Goal: Find specific page/section: Find specific page/section

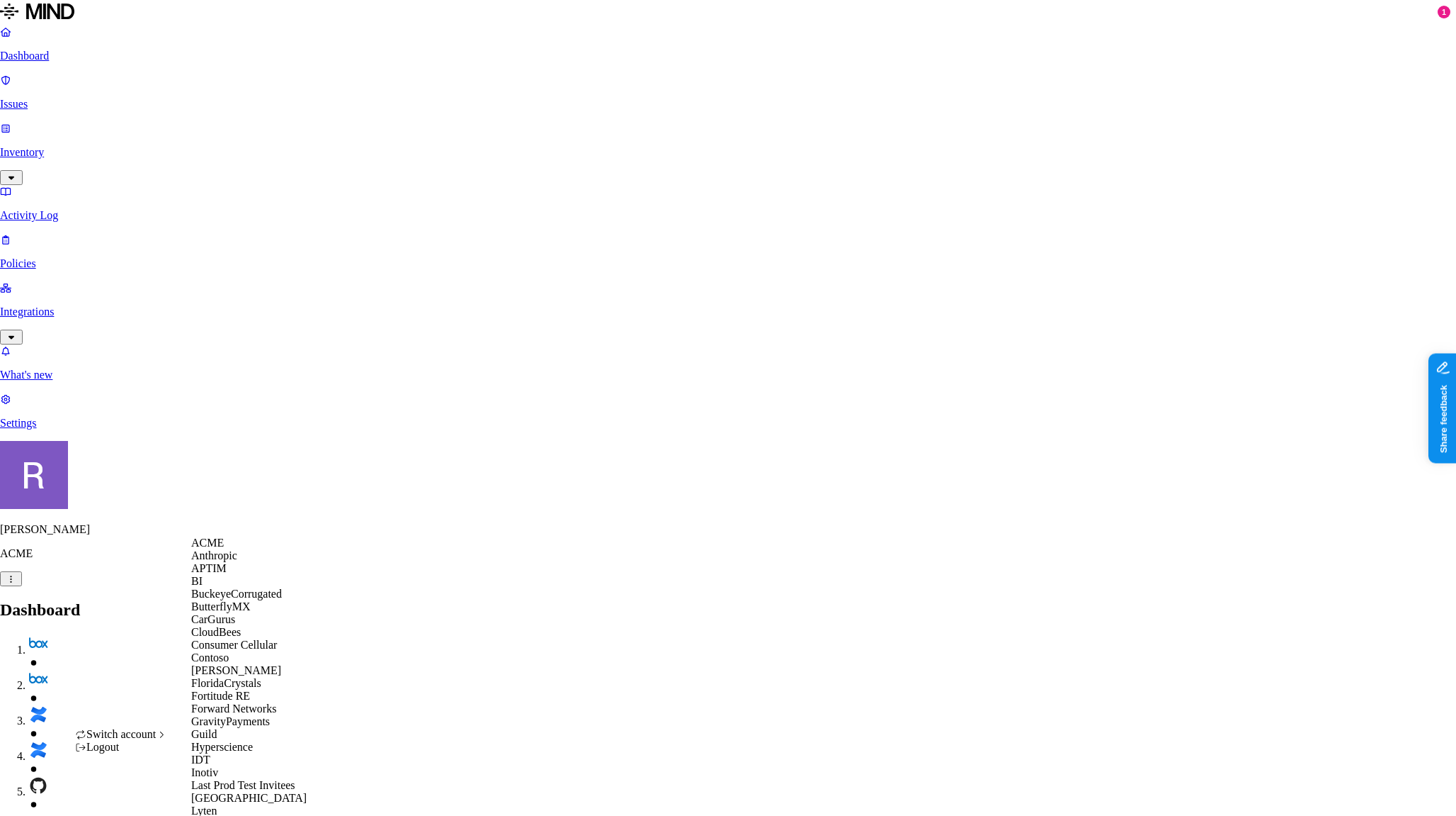
scroll to position [765, 0]
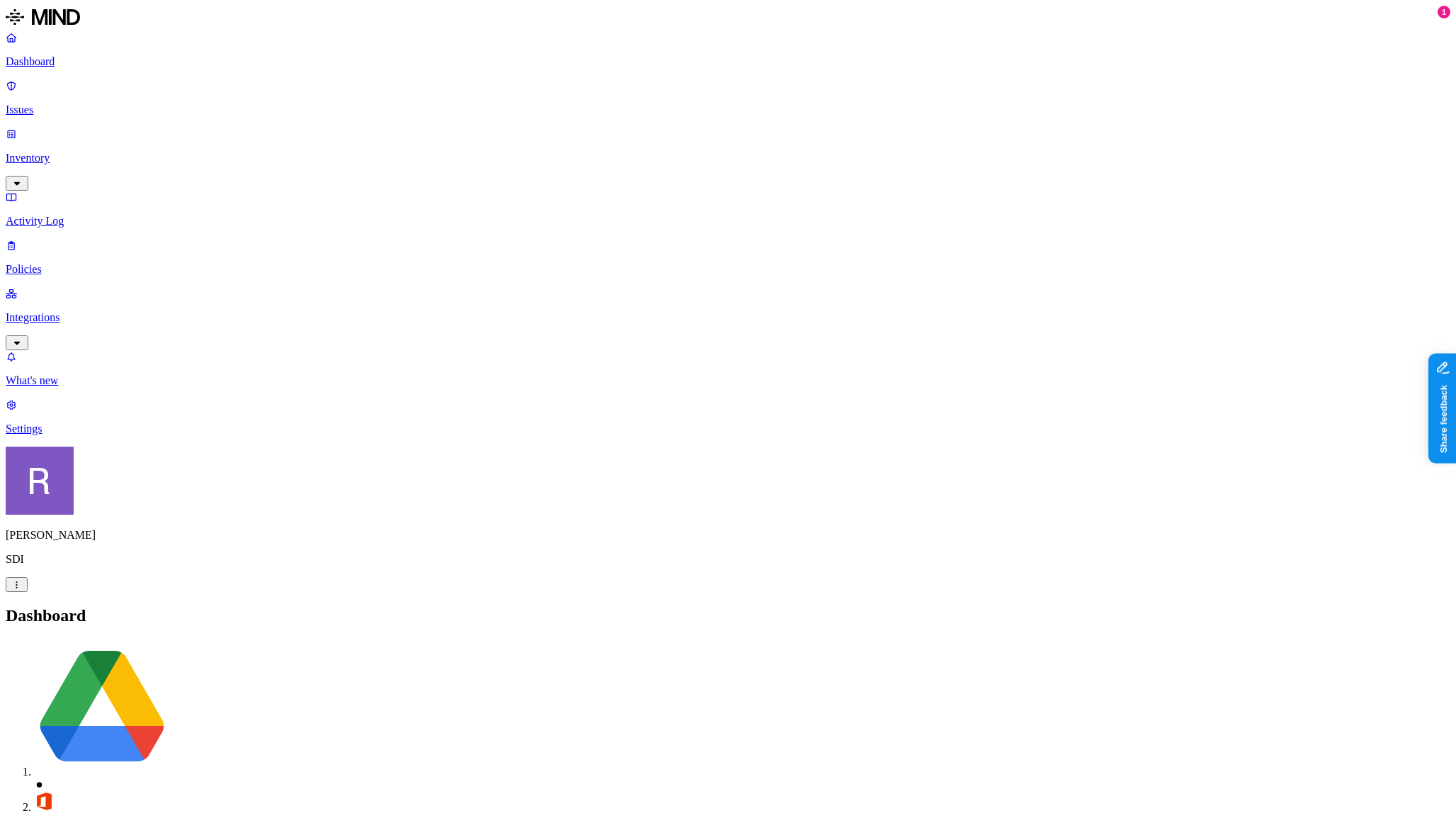
click at [69, 311] on p "Integrations" at bounding box center [728, 318] width 1445 height 13
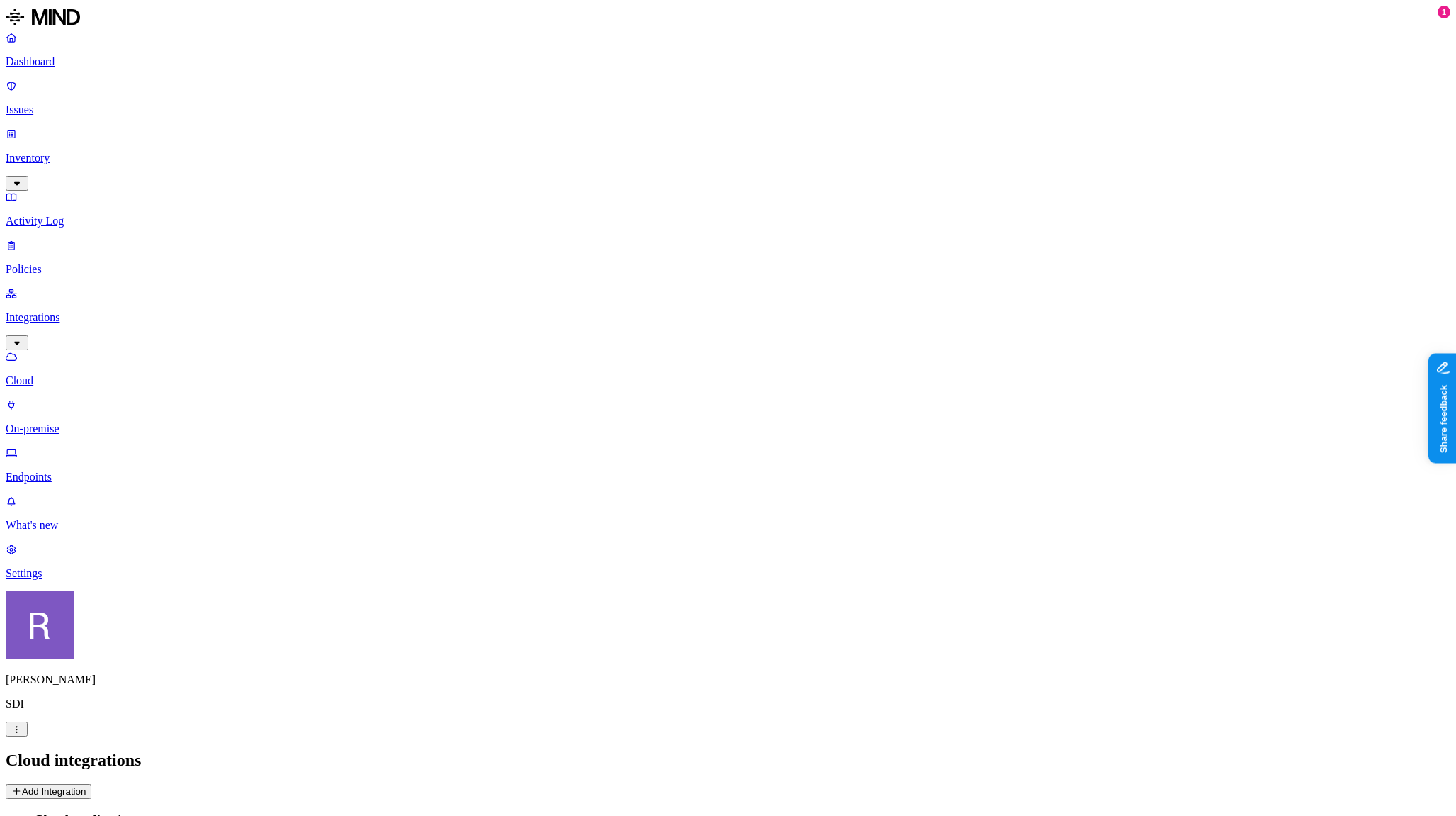
click at [51, 152] on p "Inventory" at bounding box center [728, 159] width 1445 height 13
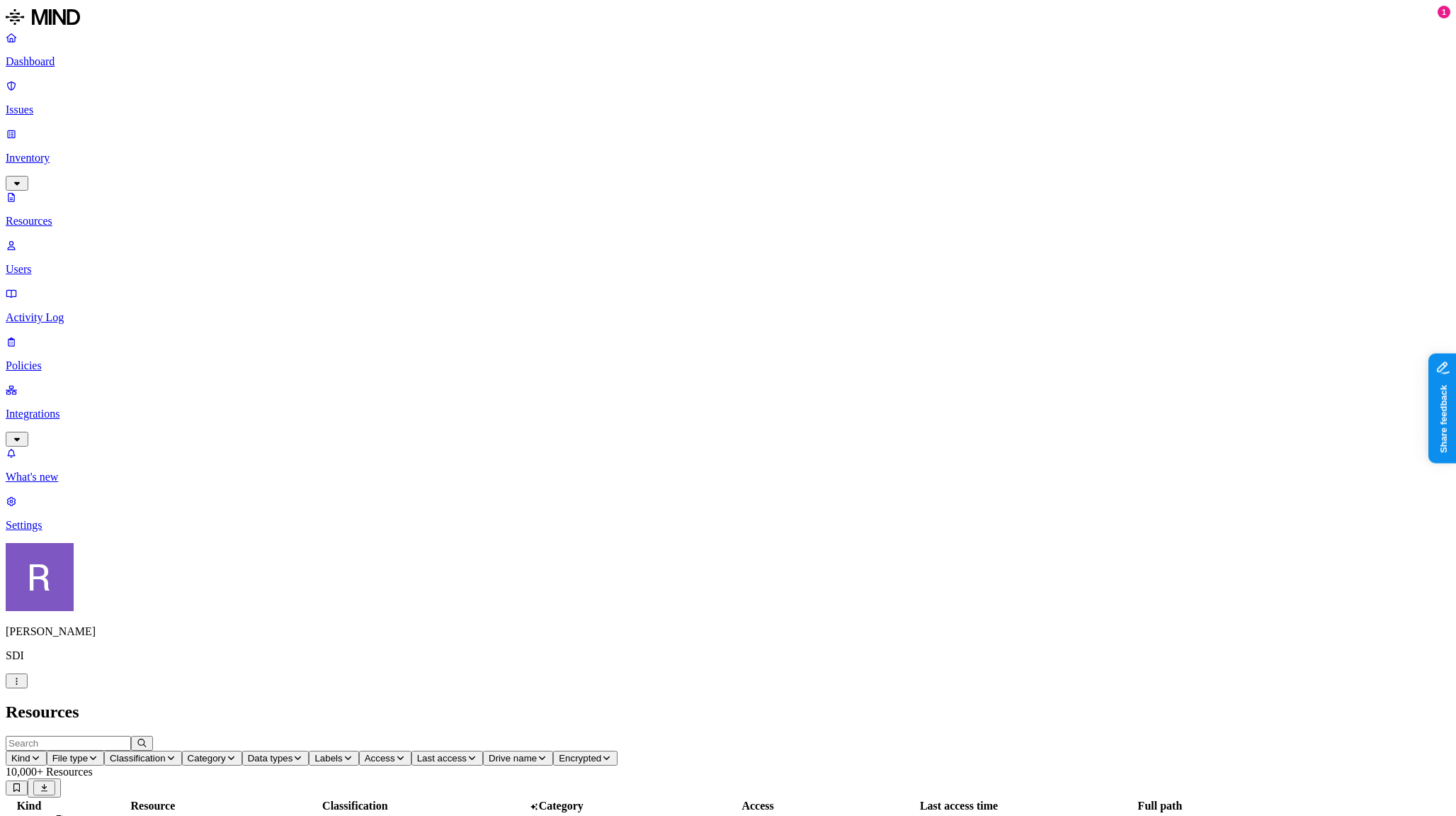
click at [41, 753] on icon "button" at bounding box center [35, 757] width 10 height 8
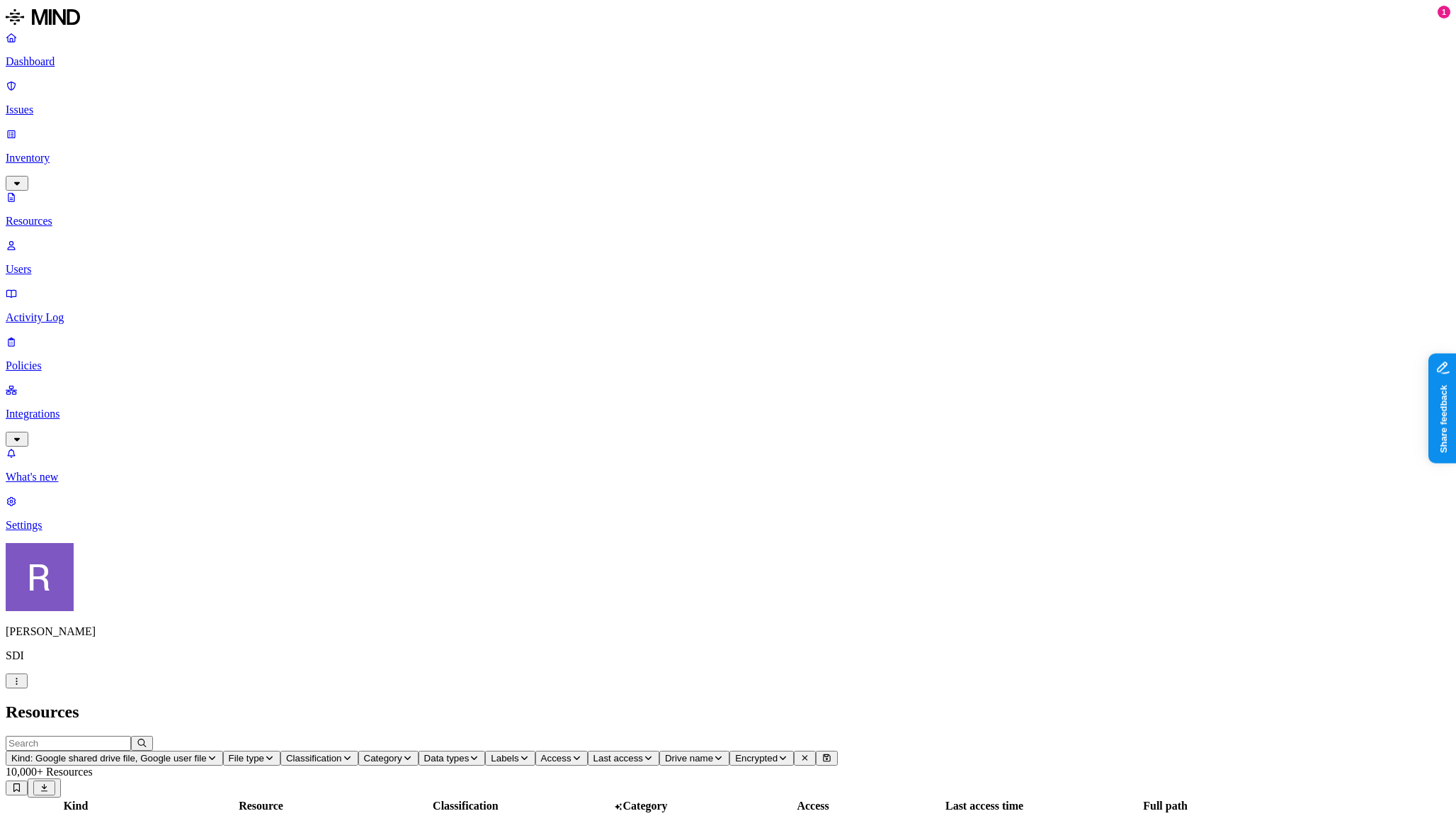
click at [53, 68] on p "Dashboard" at bounding box center [728, 62] width 1445 height 13
